Goal: Information Seeking & Learning: Learn about a topic

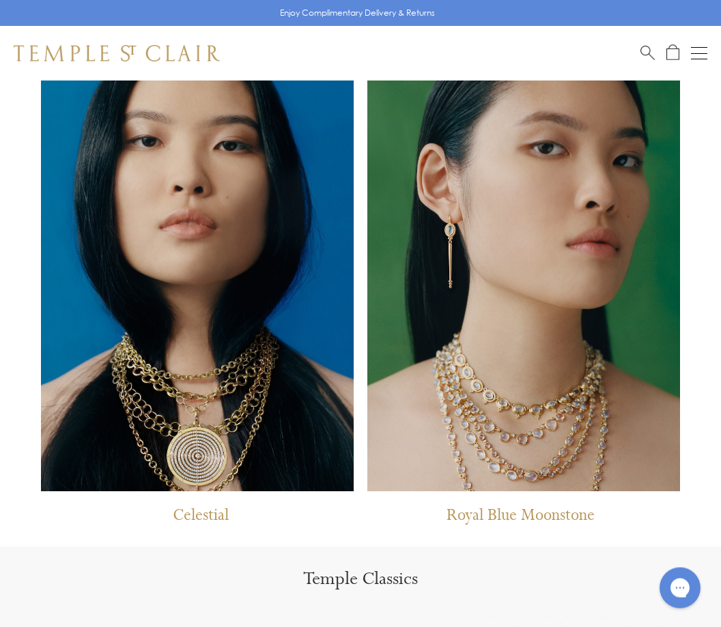
scroll to position [864, 0]
click at [564, 520] on p "Royal Blue Moonstone" at bounding box center [520, 519] width 148 height 28
click at [513, 520] on p "Royal Blue Moonstone" at bounding box center [520, 519] width 148 height 28
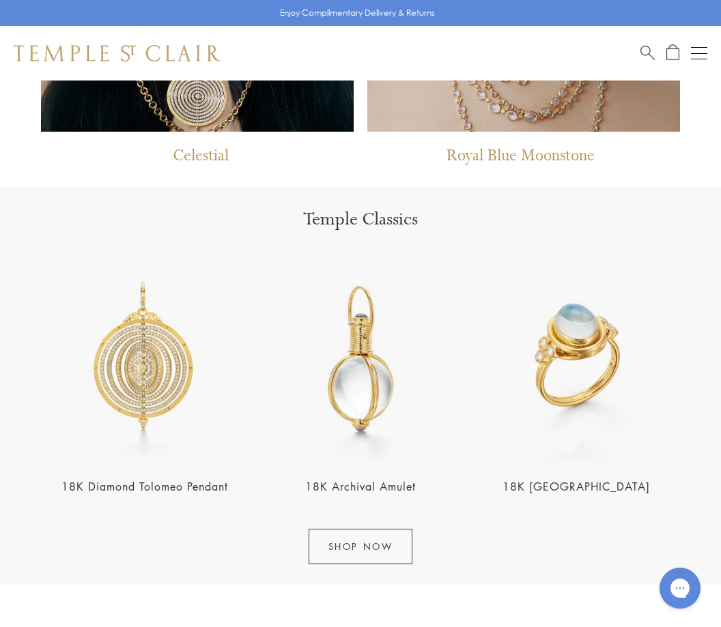
scroll to position [1238, 0]
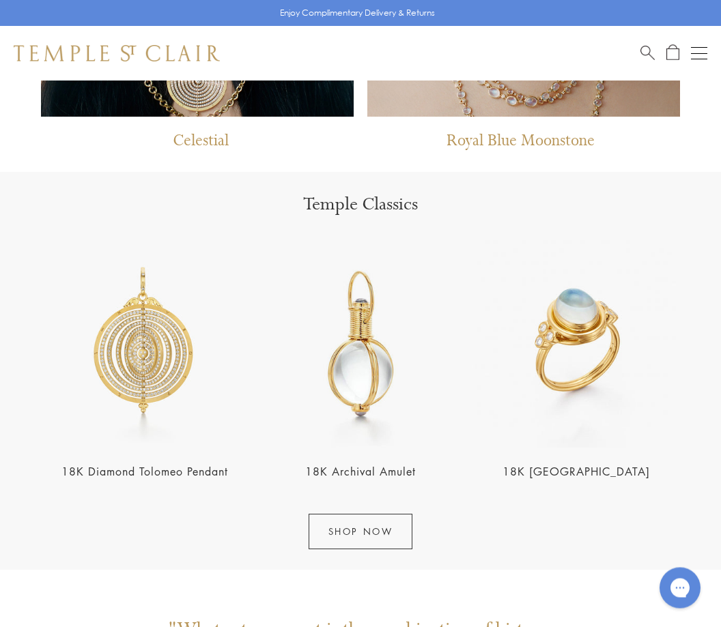
click at [158, 343] on img at bounding box center [145, 345] width 208 height 208
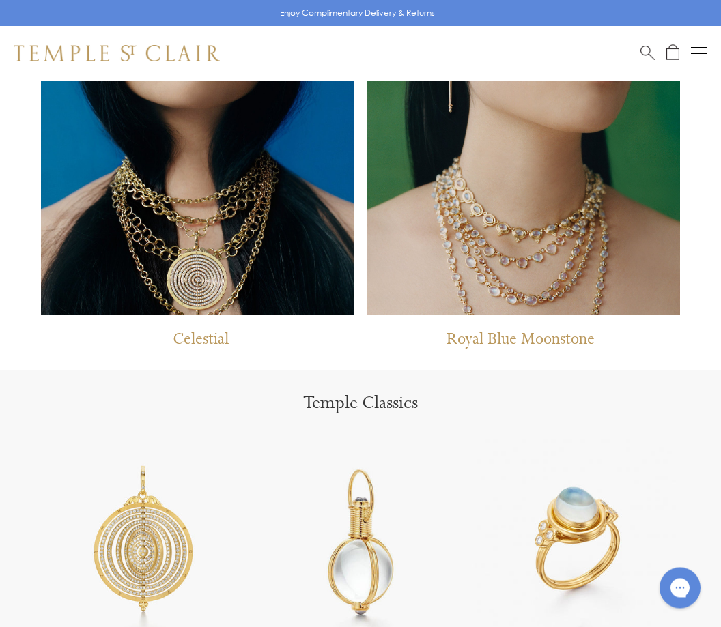
scroll to position [1038, 0]
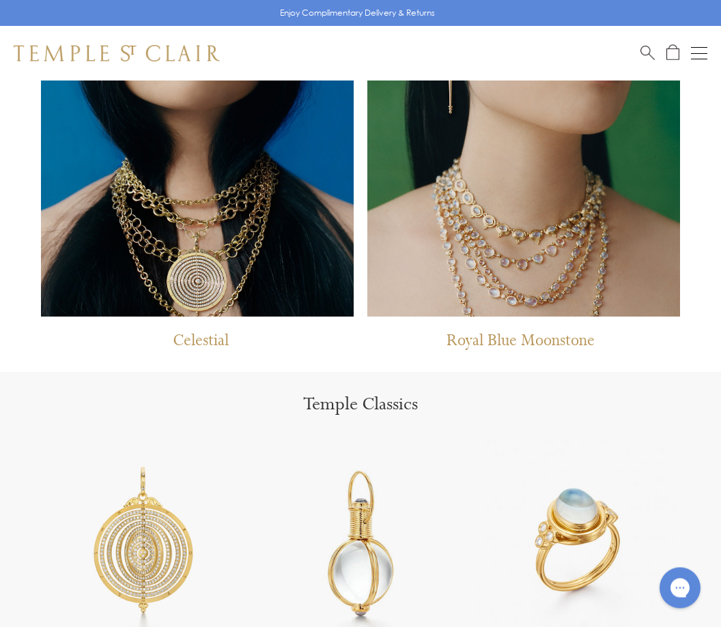
click at [544, 337] on p "Royal Blue Moonstone" at bounding box center [520, 345] width 148 height 28
click at [585, 235] on img at bounding box center [523, 93] width 313 height 447
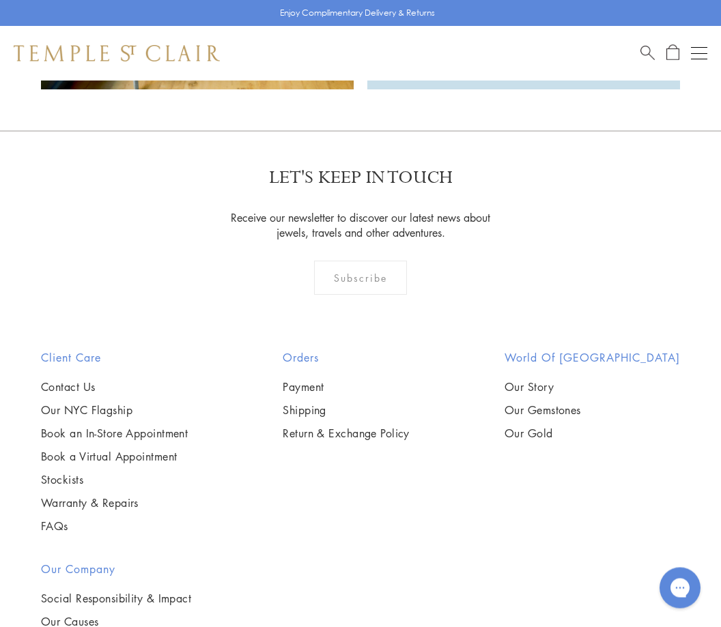
scroll to position [2228, 0]
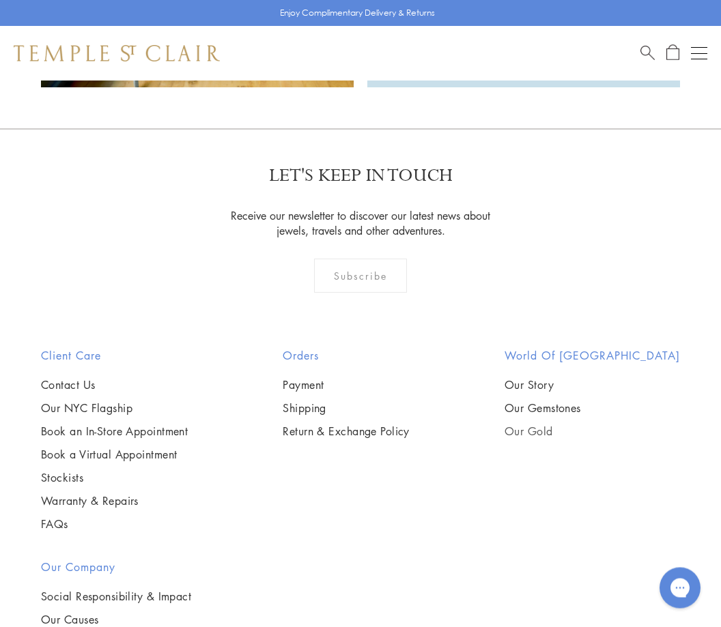
click at [576, 429] on link "Our Gold" at bounding box center [592, 432] width 175 height 15
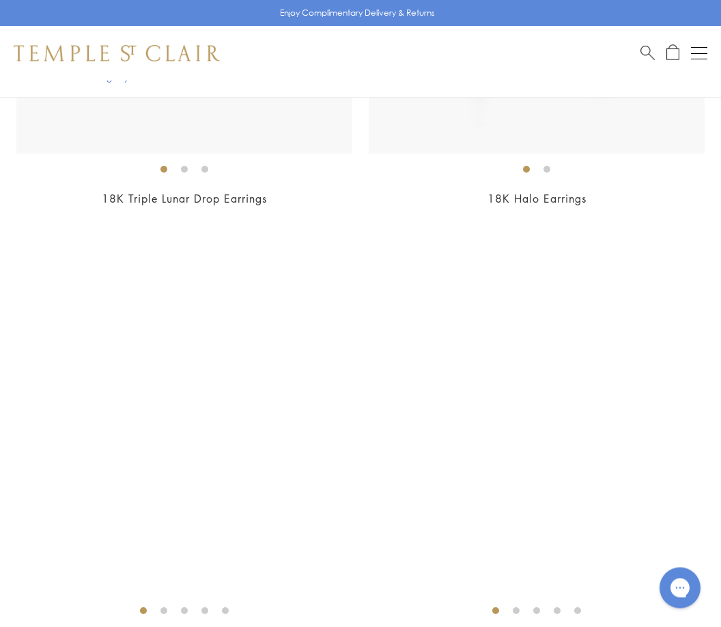
scroll to position [11620, 0]
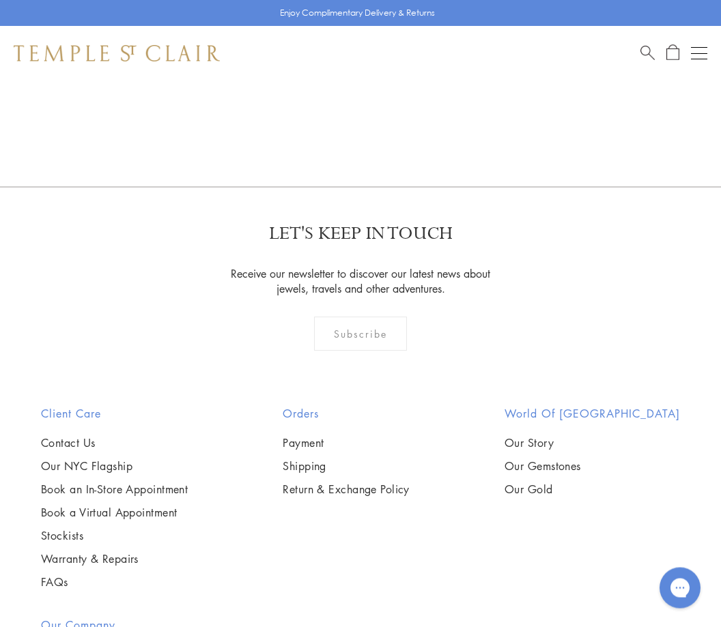
scroll to position [1825, 0]
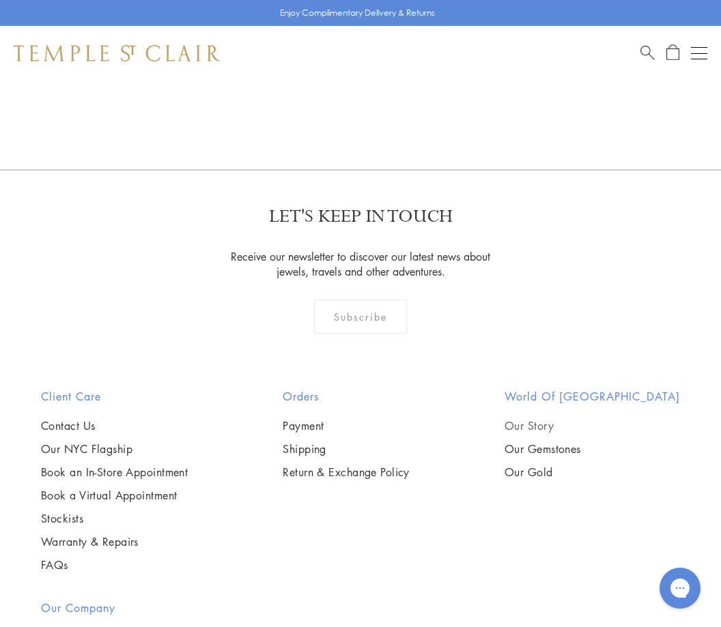
click at [574, 434] on link "Our Story" at bounding box center [592, 425] width 175 height 15
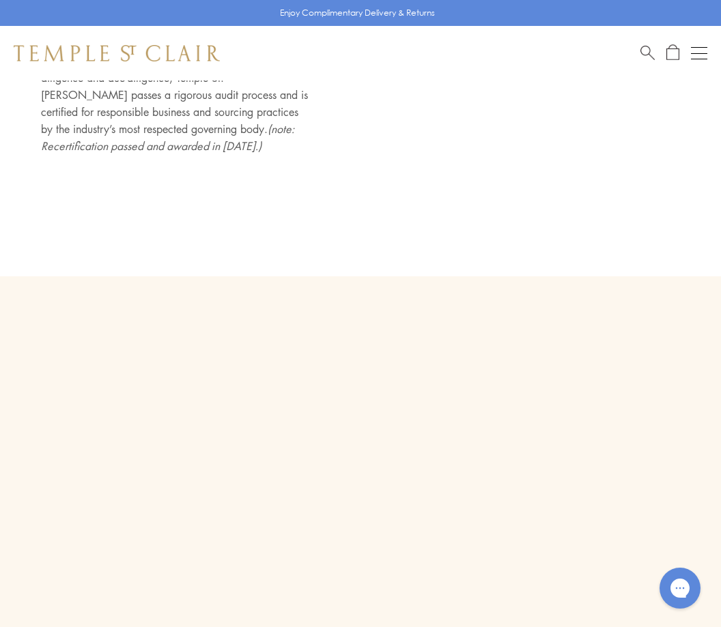
scroll to position [5661, 0]
